Goal: Check status

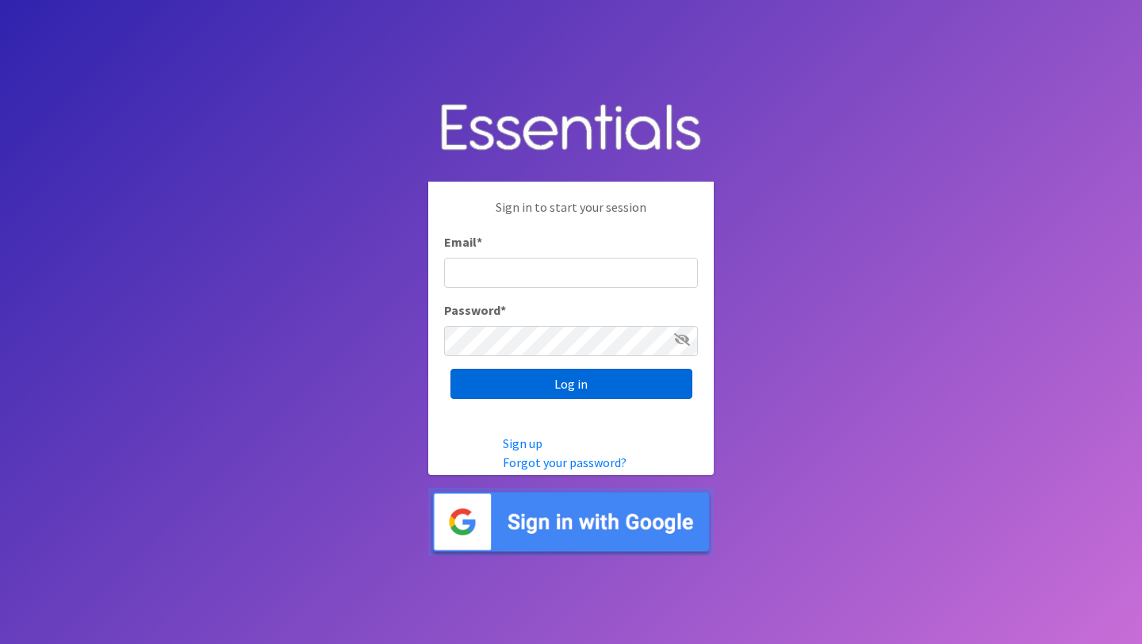
type input "[PERSON_NAME][EMAIL_ADDRESS][DOMAIN_NAME]"
click at [523, 377] on input "Log in" at bounding box center [571, 384] width 242 height 30
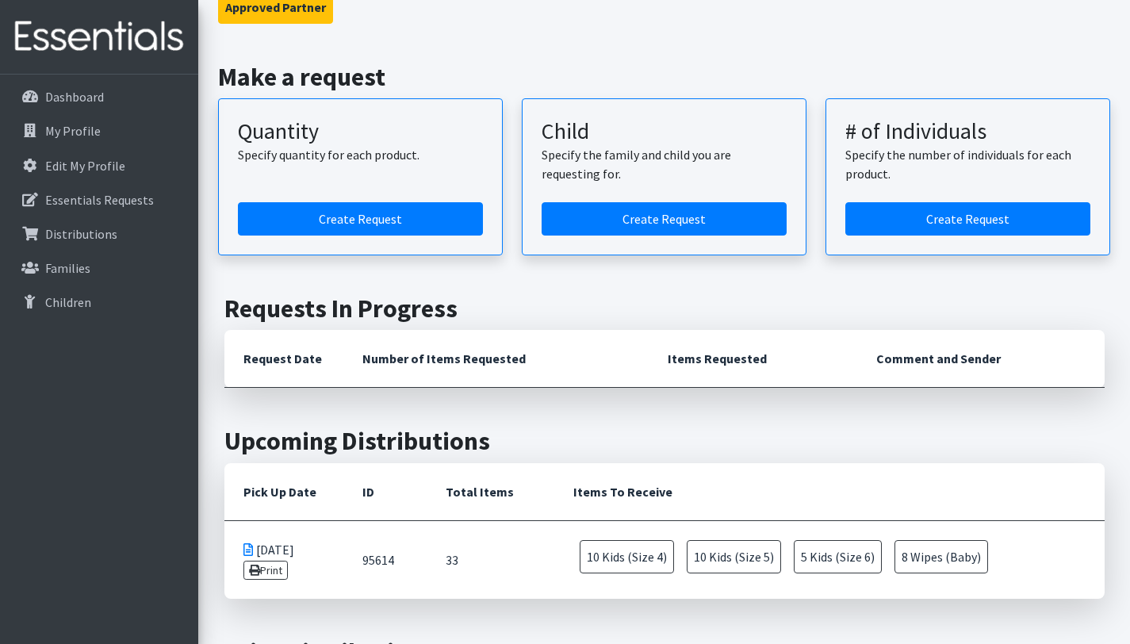
scroll to position [144, 0]
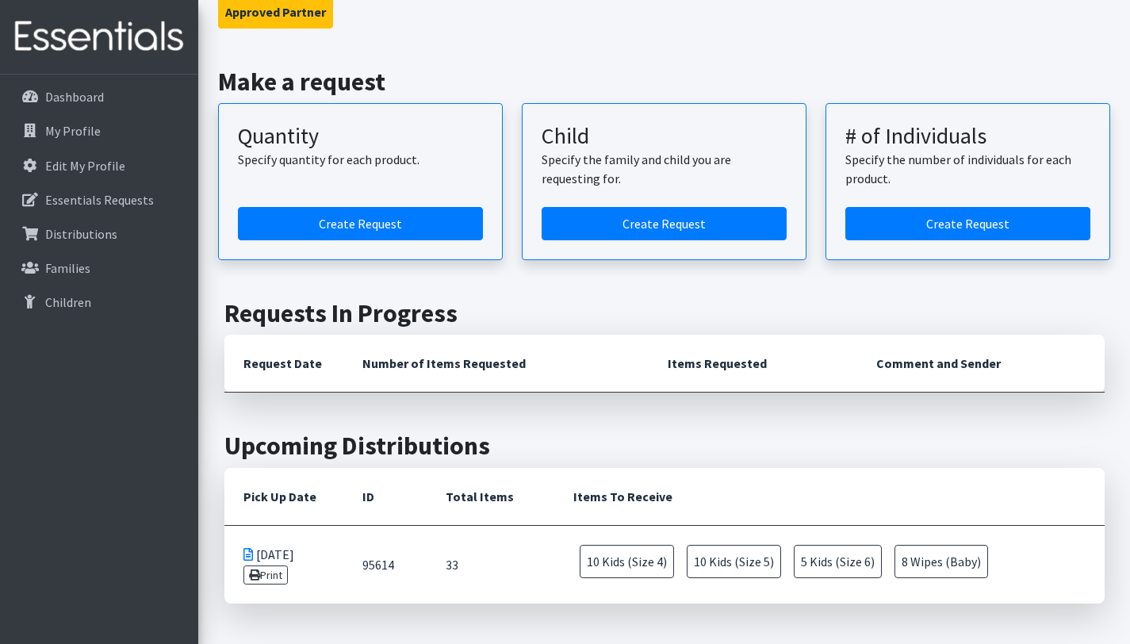
click at [245, 553] on icon at bounding box center [248, 554] width 10 height 13
click at [299, 557] on td "09/17/2025 Print" at bounding box center [283, 564] width 119 height 79
click at [617, 564] on span "10 Kids (Size 4)" at bounding box center [627, 561] width 94 height 33
click at [694, 568] on span "10 Kids (Size 5)" at bounding box center [734, 561] width 94 height 33
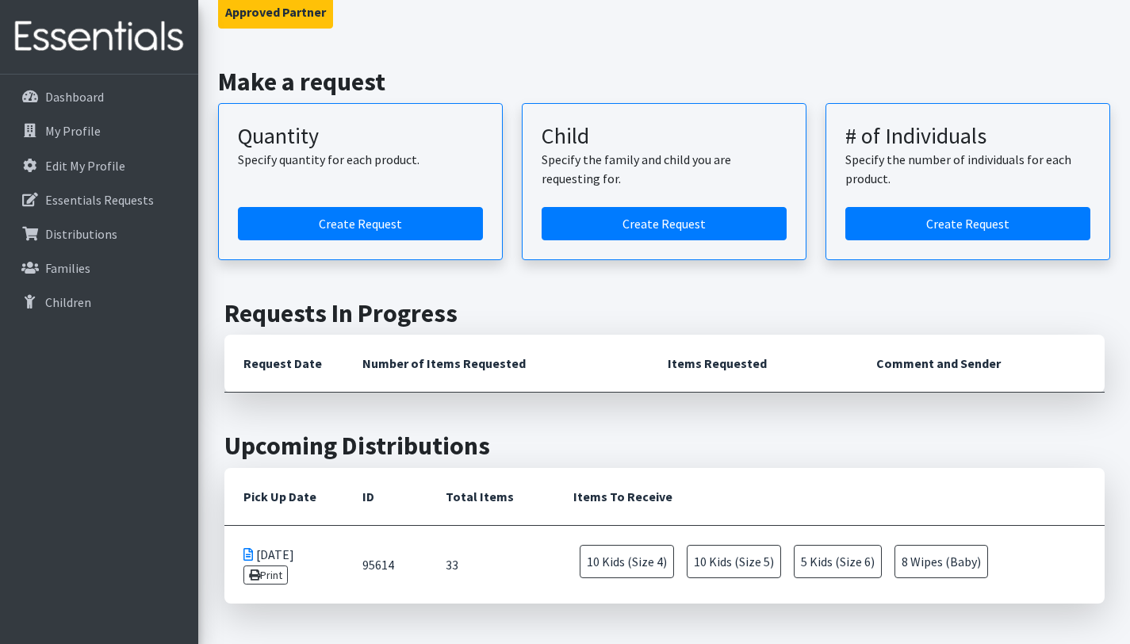
click at [833, 565] on span "5 Kids (Size 6)" at bounding box center [838, 561] width 88 height 33
click at [847, 565] on span "5 Kids (Size 6)" at bounding box center [838, 561] width 88 height 33
click at [947, 562] on span "8 Wipes (Baby)" at bounding box center [942, 561] width 94 height 33
click at [451, 567] on td "33" at bounding box center [491, 564] width 128 height 79
